Goal: Check status: Check status

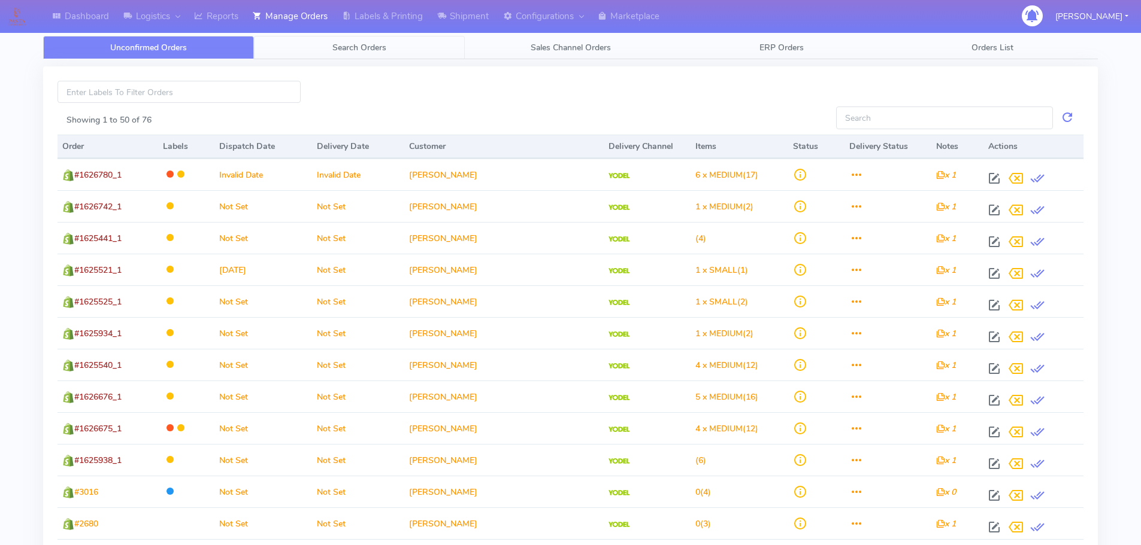
click at [386, 50] on span "Search Orders" at bounding box center [359, 47] width 54 height 11
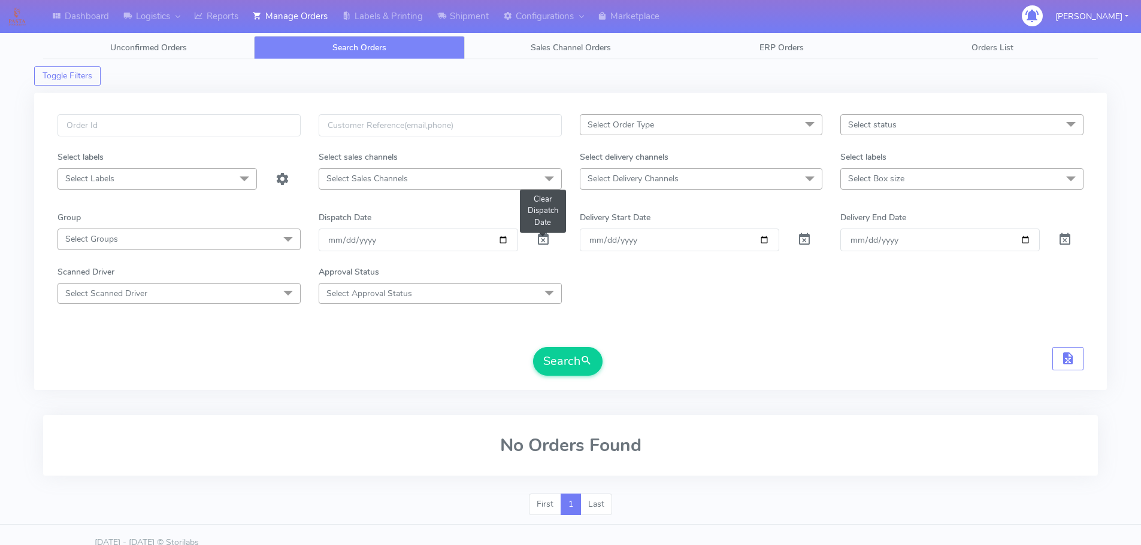
click at [542, 240] on span at bounding box center [543, 241] width 14 height 11
drag, startPoint x: 542, startPoint y: 240, endPoint x: 533, endPoint y: 180, distance: 60.6
click at [542, 239] on span at bounding box center [543, 241] width 14 height 11
click at [872, 352] on div "Search" at bounding box center [570, 361] width 1026 height 29
click at [273, 121] on input "text" at bounding box center [178, 125] width 243 height 22
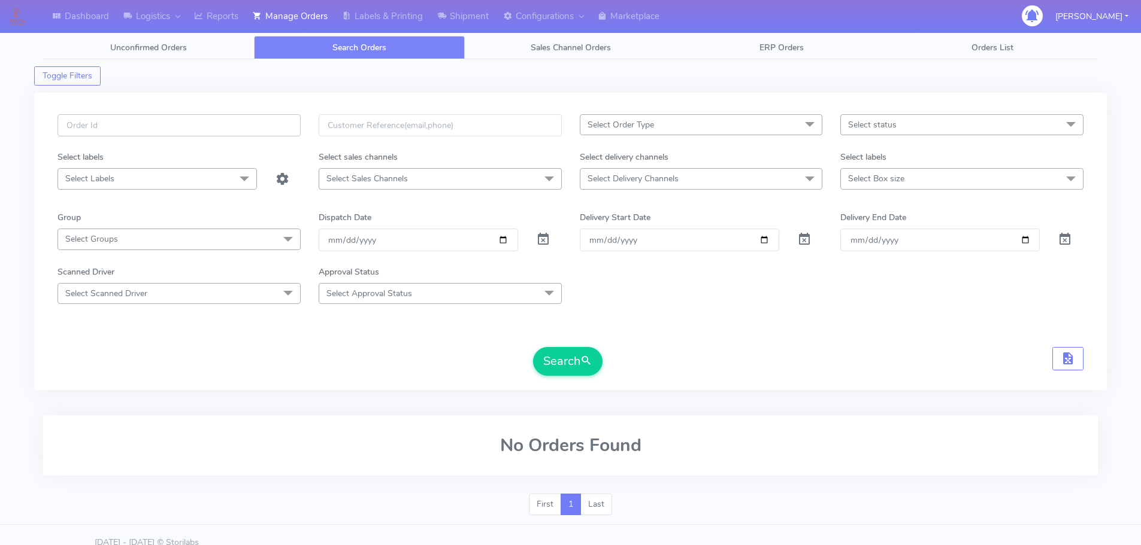
click at [273, 121] on input "text" at bounding box center [178, 125] width 243 height 22
paste input "1629290"
click at [533, 347] on button "Search" at bounding box center [567, 361] width 69 height 29
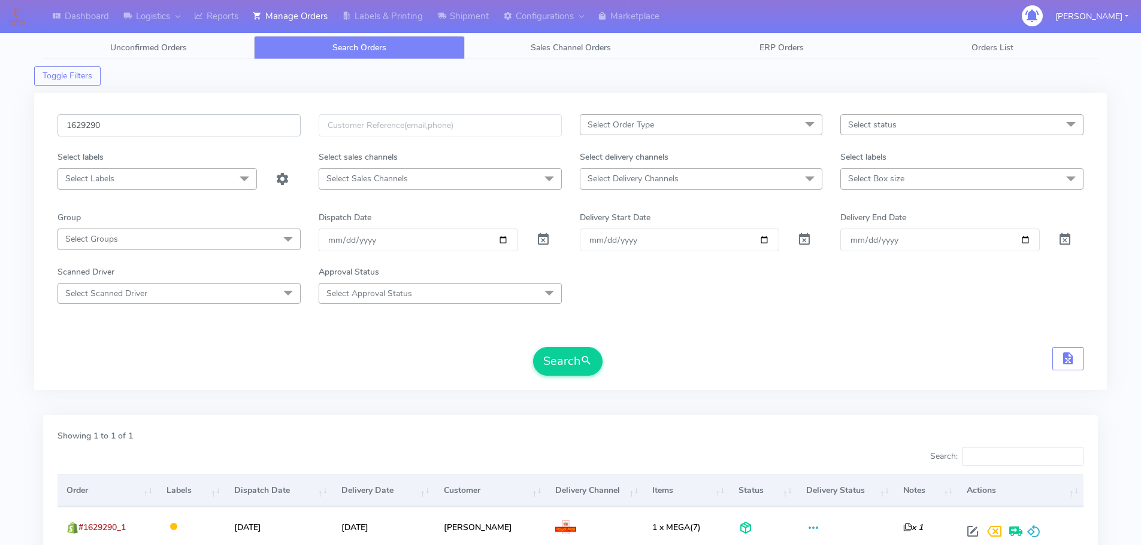
click at [254, 128] on input "1629290" at bounding box center [178, 125] width 243 height 22
paste input "7546"
type input "1627546"
click at [533, 347] on button "Search" at bounding box center [567, 361] width 69 height 29
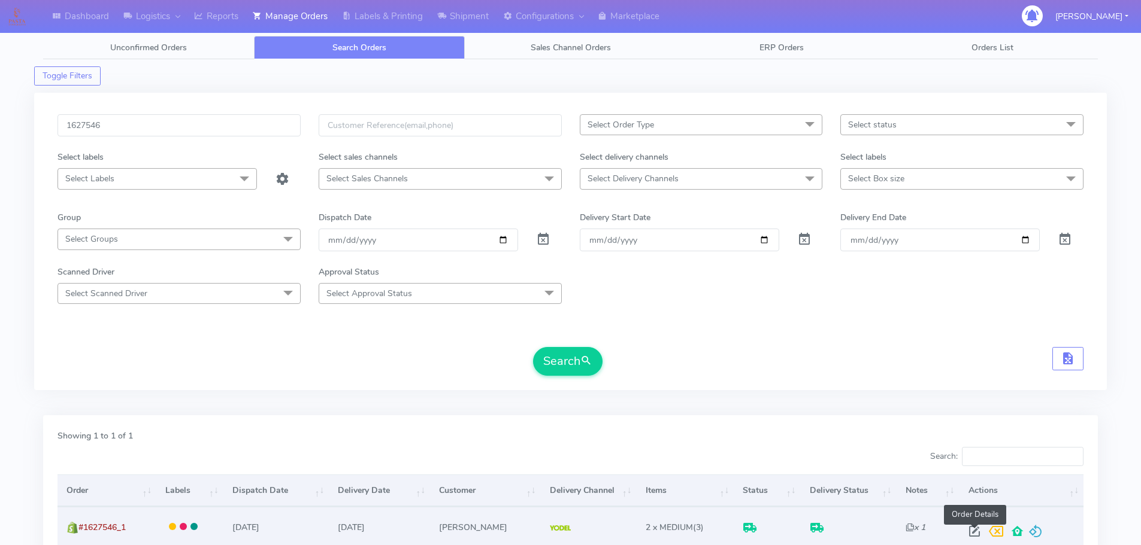
click at [975, 536] on span at bounding box center [974, 534] width 22 height 11
select select "5"
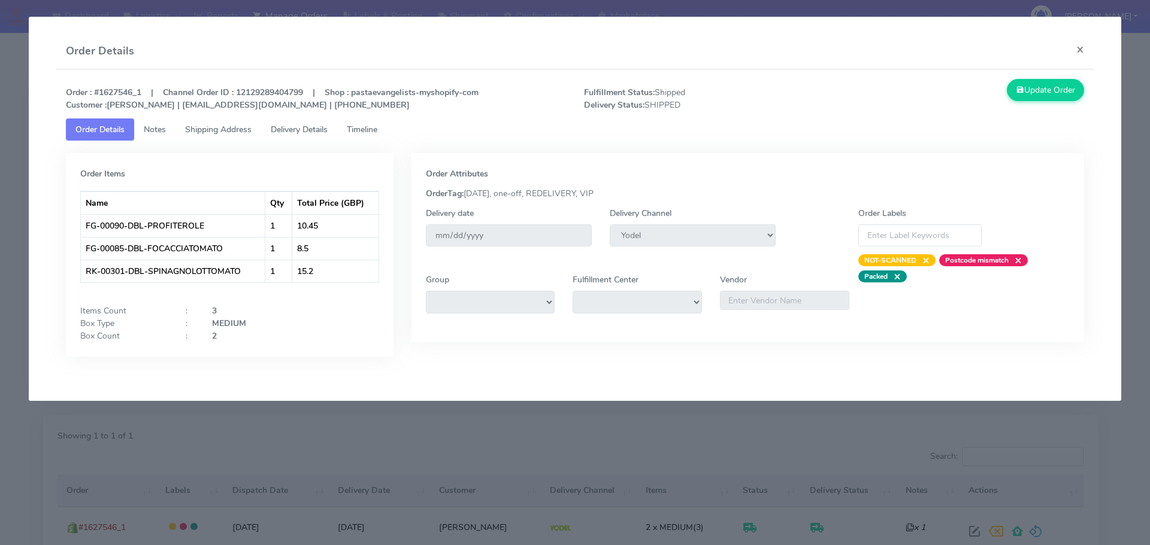
click at [309, 126] on span "Delivery Details" at bounding box center [299, 129] width 57 height 11
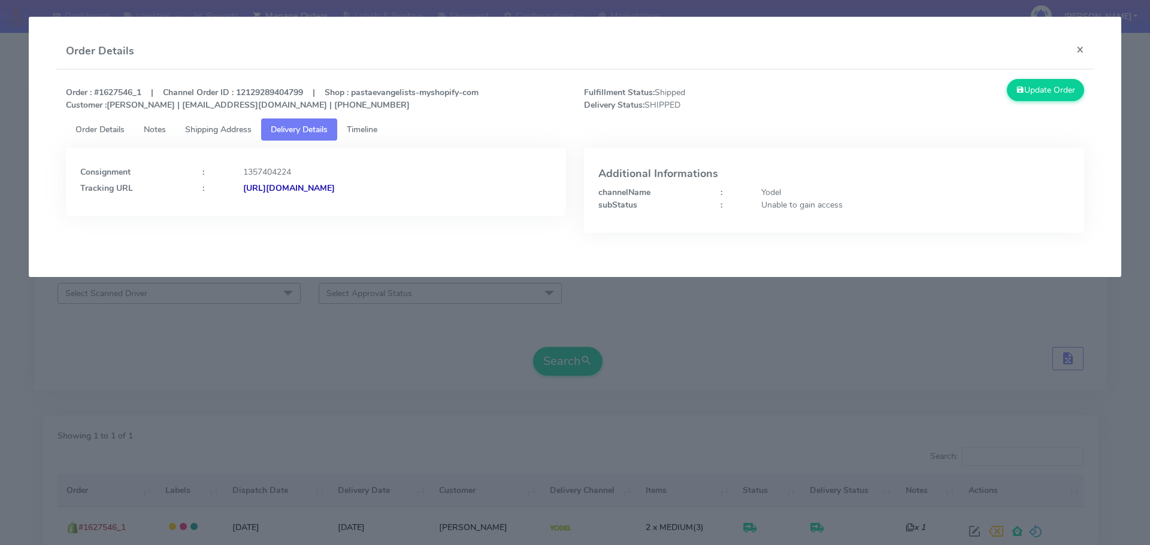
drag, startPoint x: 514, startPoint y: 201, endPoint x: 374, endPoint y: 210, distance: 140.4
click at [374, 210] on div "Consignment : 1357404224 Tracking URL : [URL][DOMAIN_NAME]" at bounding box center [316, 182] width 500 height 68
copy strong "JJD0002249960903420"
click at [777, 330] on modal-container "Order Details × Order : #1627546_1 | Channel Order ID : 12129289404799 | Shop :…" at bounding box center [575, 272] width 1150 height 545
